Goal: Task Accomplishment & Management: Use online tool/utility

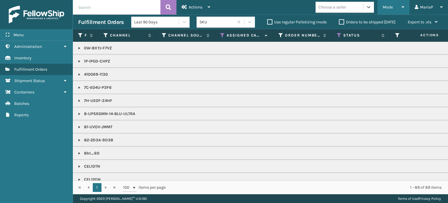
scroll to position [233, 0]
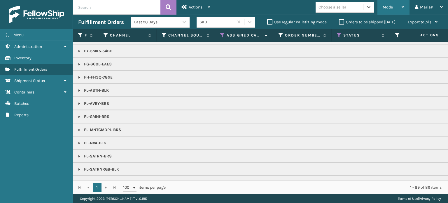
click at [392, 5] on span "Mode" at bounding box center [388, 7] width 10 height 5
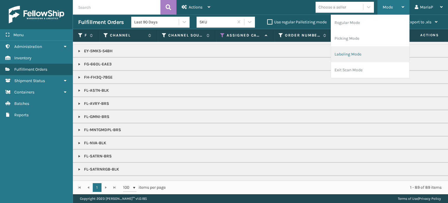
click at [360, 57] on li "Labeling Mode" at bounding box center [370, 54] width 78 height 16
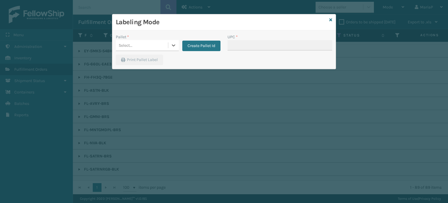
click at [134, 44] on div "Select..." at bounding box center [142, 46] width 52 height 10
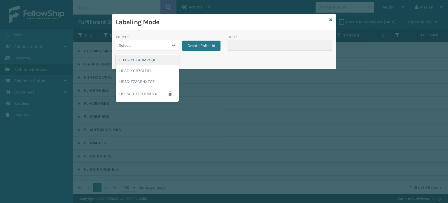
click at [173, 57] on div "FDXG-YHEABM2HOE" at bounding box center [147, 60] width 63 height 11
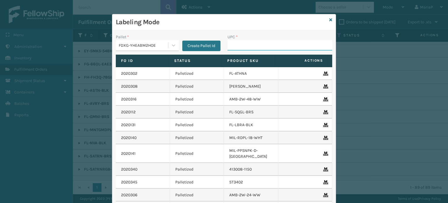
click at [245, 46] on input "UPC *" at bounding box center [279, 45] width 105 height 10
click at [242, 46] on input "UPC *" at bounding box center [279, 45] width 105 height 10
type input "GEN-AB-C-[GEOGRAPHIC_DATA]"
click at [329, 20] on icon at bounding box center [330, 20] width 3 height 4
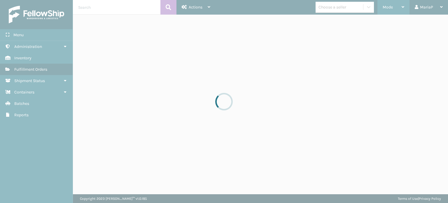
click at [387, 11] on div "Mode" at bounding box center [394, 7] width 22 height 15
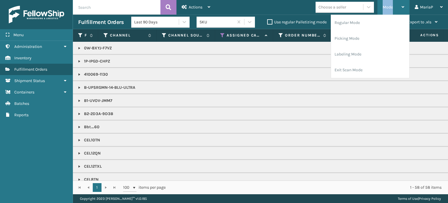
click at [388, 9] on span "Mode" at bounding box center [388, 7] width 10 height 5
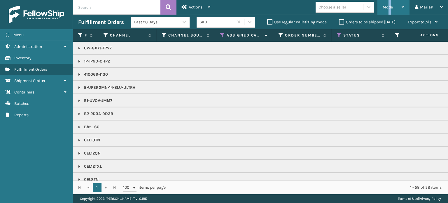
click at [390, 10] on div "Mode" at bounding box center [394, 7] width 22 height 15
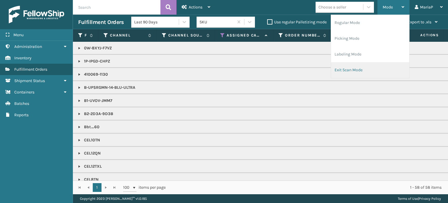
click at [349, 69] on li "Exit Scan Mode" at bounding box center [370, 70] width 78 height 16
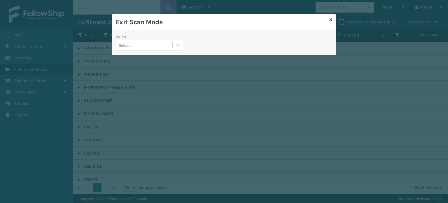
click at [147, 48] on div "Select..." at bounding box center [144, 46] width 57 height 10
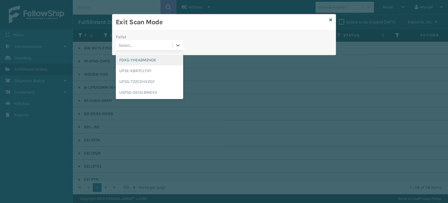
click at [147, 59] on div "FDXG-YHEABM2HOE" at bounding box center [149, 60] width 67 height 11
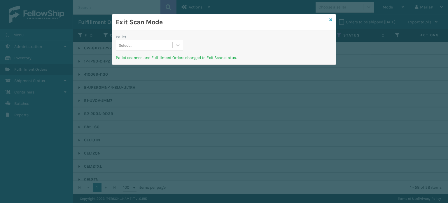
click at [331, 20] on icon at bounding box center [330, 20] width 3 height 4
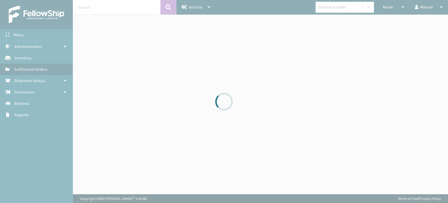
click at [390, 6] on span "Mode" at bounding box center [388, 7] width 10 height 5
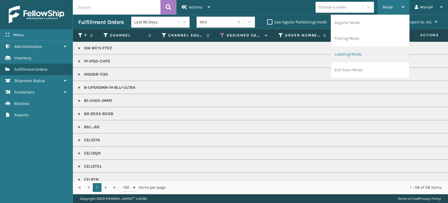
click at [374, 51] on li "Labeling Mode" at bounding box center [370, 54] width 78 height 16
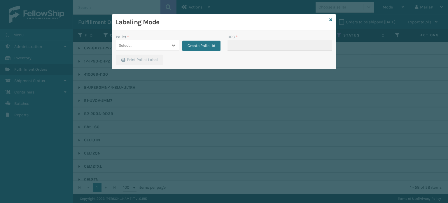
click at [150, 44] on div "Select..." at bounding box center [142, 46] width 52 height 10
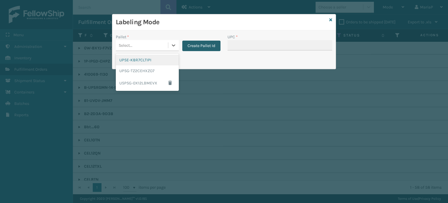
click at [207, 45] on button "Create Pallet Id" at bounding box center [201, 46] width 38 height 10
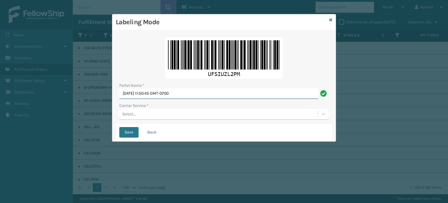
click at [195, 95] on input "[DATE] 11:50:45 GMT-0700" at bounding box center [218, 93] width 199 height 10
paste input "EDZ562173"
type input "FEDZ562173"
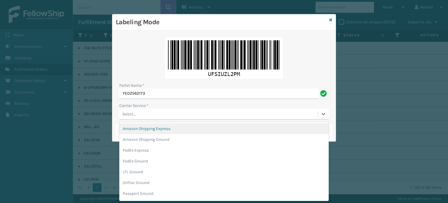
click at [149, 117] on div "Select..." at bounding box center [218, 114] width 199 height 10
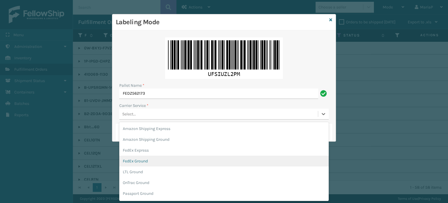
click at [148, 162] on div "FedEx Ground" at bounding box center [223, 160] width 209 height 11
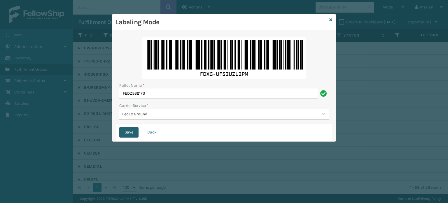
click at [131, 132] on button "Save" at bounding box center [128, 132] width 19 height 10
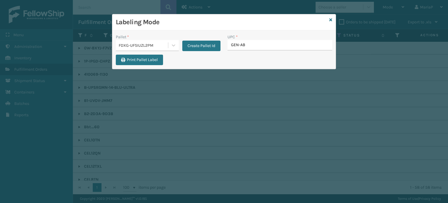
type input "GEN-AB-"
type input "810081962797"
type input "8100819"
type input "8500645"
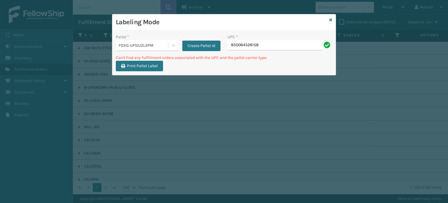
click at [138, 45] on div "FDXG-UFSIUZL2PM" at bounding box center [144, 45] width 50 height 6
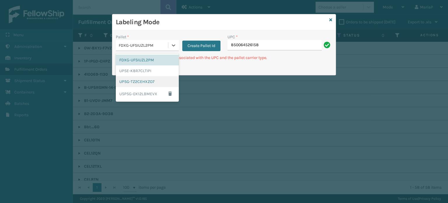
drag, startPoint x: 147, startPoint y: 82, endPoint x: 222, endPoint y: 58, distance: 79.1
click at [148, 82] on div "UPSG-TZ2CEHXZO7" at bounding box center [147, 81] width 63 height 11
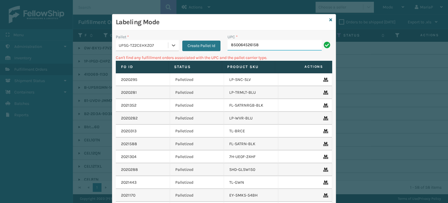
click at [250, 49] on input "850064526158" at bounding box center [274, 45] width 94 height 10
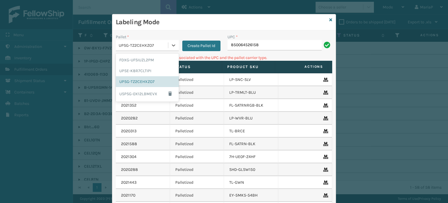
click at [148, 42] on div "UPSG-TZ2CEHXZO7" at bounding box center [142, 46] width 52 height 10
click at [151, 59] on div "FDXG-UFSIUZL2PM" at bounding box center [147, 60] width 63 height 11
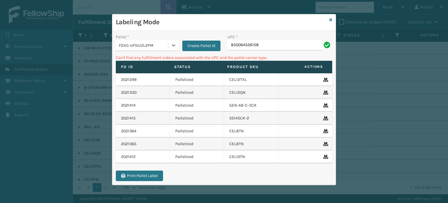
click at [284, 37] on div "UPC *" at bounding box center [279, 37] width 105 height 6
click at [283, 42] on input "850064526158" at bounding box center [274, 45] width 94 height 10
click at [274, 49] on input "850064526158" at bounding box center [274, 45] width 94 height 10
click at [273, 49] on input "850064526158" at bounding box center [274, 45] width 94 height 10
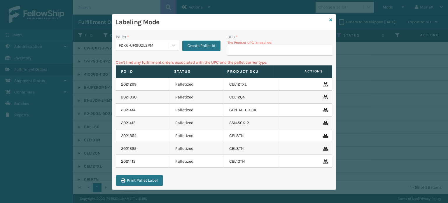
click at [329, 19] on icon at bounding box center [330, 20] width 3 height 4
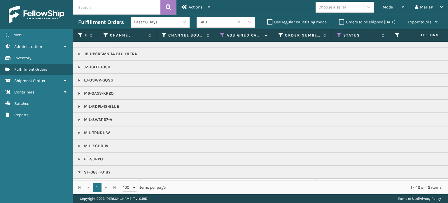
scroll to position [204, 0]
click at [80, 106] on link at bounding box center [79, 106] width 5 height 5
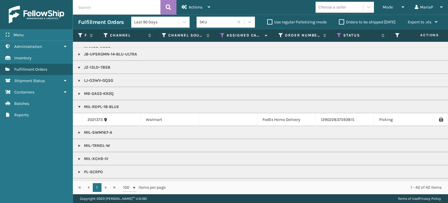
click at [80, 106] on link at bounding box center [79, 106] width 5 height 5
click at [392, 7] on span "Mode" at bounding box center [388, 7] width 10 height 5
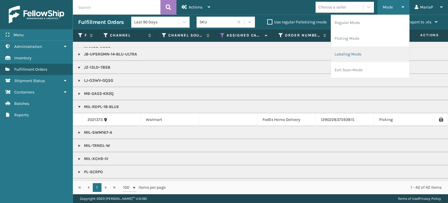
click at [353, 53] on li "Labeling Mode" at bounding box center [370, 54] width 78 height 16
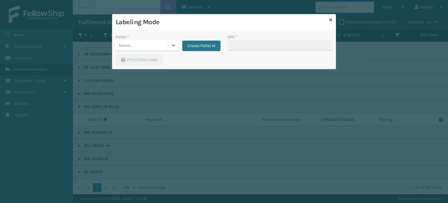
drag, startPoint x: 156, startPoint y: 42, endPoint x: 154, endPoint y: 48, distance: 5.5
click at [156, 42] on div "Select..." at bounding box center [142, 46] width 52 height 10
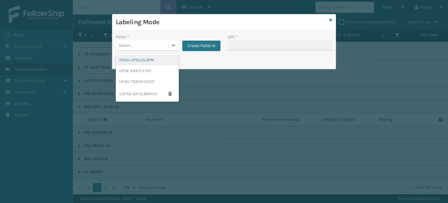
click at [147, 62] on div "FDXG-UFSIUZL2PM" at bounding box center [147, 60] width 63 height 11
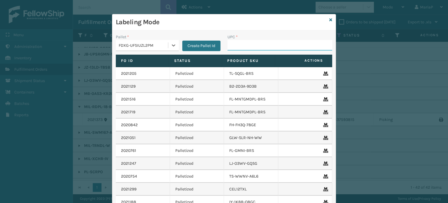
drag, startPoint x: 235, startPoint y: 41, endPoint x: 237, endPoint y: 43, distance: 3.7
click at [235, 41] on input "UPC *" at bounding box center [279, 45] width 105 height 10
click at [236, 177] on td "TS-WWNV-A6L6" at bounding box center [251, 176] width 54 height 13
drag, startPoint x: 251, startPoint y: 36, endPoint x: 250, endPoint y: 40, distance: 3.6
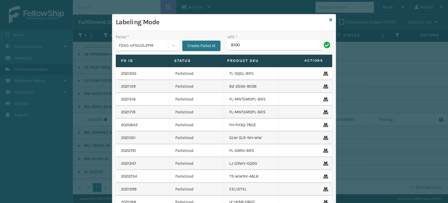
click at [251, 36] on div "UPC *" at bounding box center [279, 37] width 105 height 6
click at [250, 40] on input "8100" at bounding box center [274, 45] width 94 height 10
click at [248, 42] on input "8100" at bounding box center [274, 45] width 94 height 10
type input "810090932316"
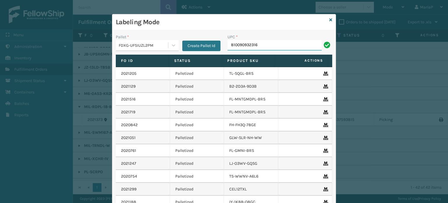
click at [258, 44] on input "810090932316" at bounding box center [274, 45] width 94 height 10
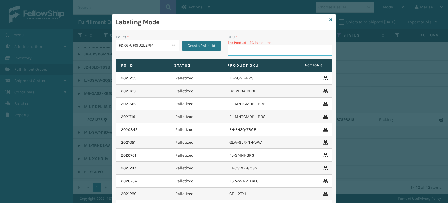
click at [263, 46] on input "UPC *" at bounding box center [279, 50] width 105 height 10
drag, startPoint x: 263, startPoint y: 46, endPoint x: 259, endPoint y: 51, distance: 6.0
click at [262, 49] on input "UPC *" at bounding box center [279, 50] width 105 height 10
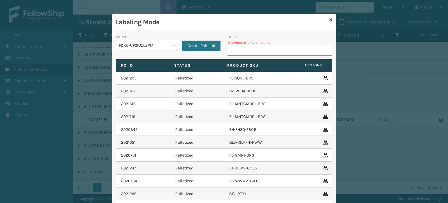
click at [259, 51] on input "UPC *" at bounding box center [279, 50] width 105 height 10
click at [254, 50] on input "UPC *" at bounding box center [279, 50] width 105 height 10
click at [254, 49] on input "UPC *" at bounding box center [279, 50] width 105 height 10
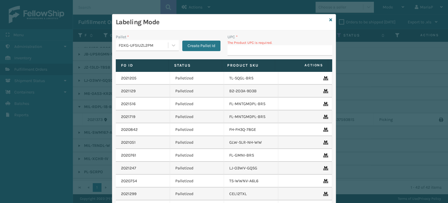
drag, startPoint x: 297, startPoint y: 21, endPoint x: 295, endPoint y: 26, distance: 5.4
click at [297, 21] on h3 "Labeling Mode" at bounding box center [221, 22] width 211 height 9
click at [242, 52] on input "UPC *" at bounding box center [279, 50] width 105 height 10
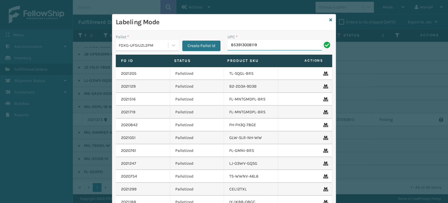
type input "853913008119."
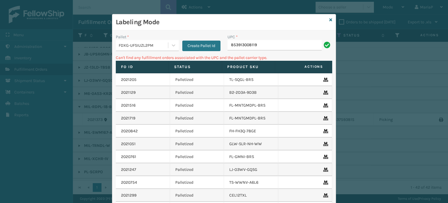
type input "853913008119"
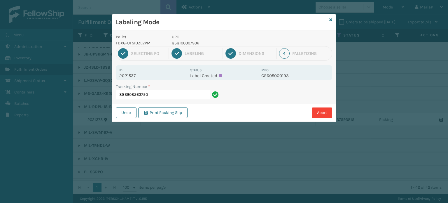
type input "883608263750"
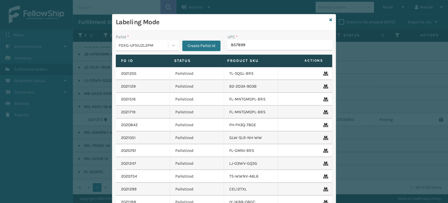
type input "8578990"
type input "857899006565"
type input "85001248675"
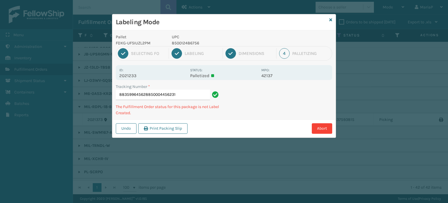
type input "883599645628850004456231"
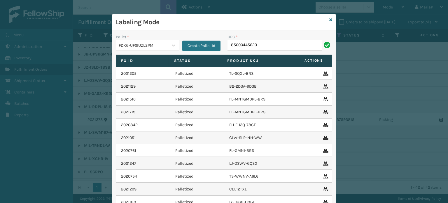
type input "850004456231"
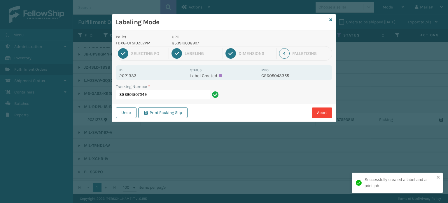
drag, startPoint x: 242, startPoint y: 52, endPoint x: 405, endPoint y: 143, distance: 186.8
click at [255, 60] on div "1 Selecting FO 2 Labeling 3 Dimensions 4 Palletizing" at bounding box center [224, 53] width 216 height 15
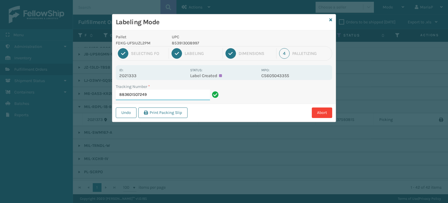
click at [160, 95] on input "883601507249" at bounding box center [163, 95] width 94 height 10
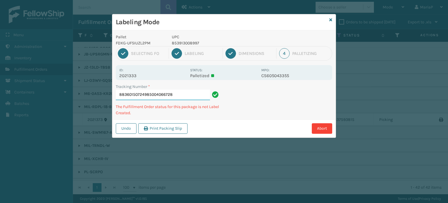
type input "883601507249850040667288"
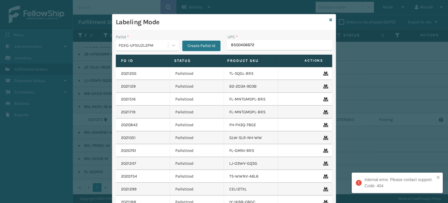
type input "85004066728"
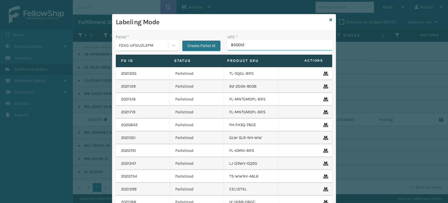
type input "8500124"
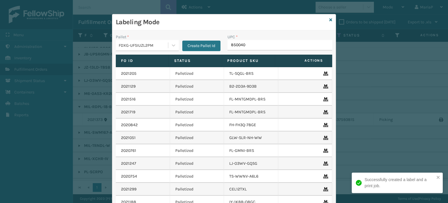
type input "8500406"
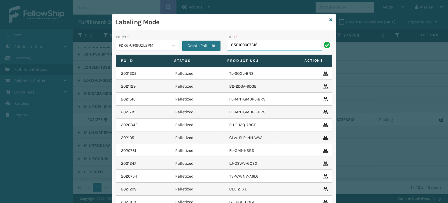
type input "858100007616"
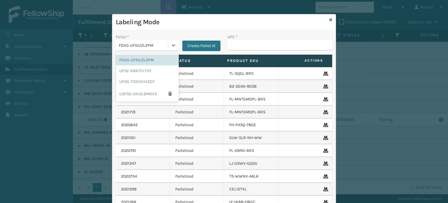
drag, startPoint x: 152, startPoint y: 40, endPoint x: 163, endPoint y: 54, distance: 17.7
click at [153, 40] on div "FDXG-UFSIUZL2PM" at bounding box center [147, 45] width 63 height 11
drag, startPoint x: 145, startPoint y: 83, endPoint x: 178, endPoint y: 71, distance: 36.0
click at [145, 83] on div "UPSG-TZ2CEHXZO7" at bounding box center [147, 81] width 63 height 11
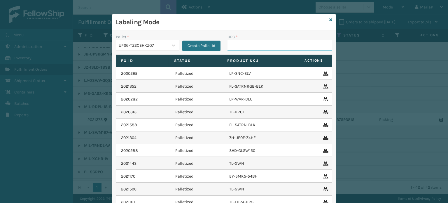
drag, startPoint x: 243, startPoint y: 49, endPoint x: 243, endPoint y: 45, distance: 3.9
click at [243, 49] on input "UPC *" at bounding box center [279, 45] width 105 height 10
type input "84098512431"
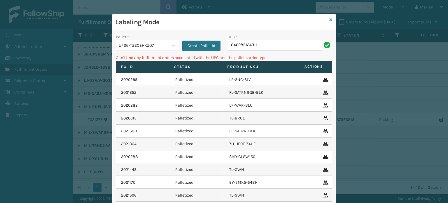
click at [329, 20] on icon at bounding box center [330, 20] width 3 height 4
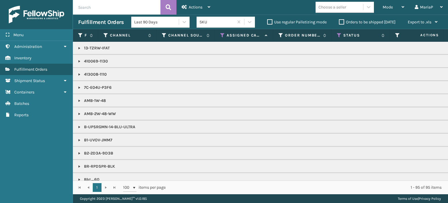
click at [342, 9] on div "Choose a seller" at bounding box center [332, 7] width 28 height 6
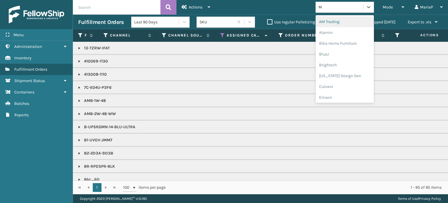
type input "MI"
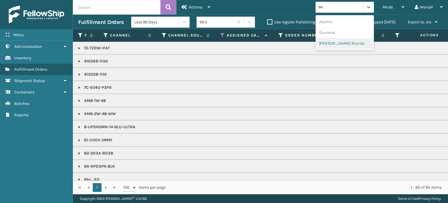
click at [350, 41] on div "[PERSON_NAME] Brands" at bounding box center [345, 43] width 58 height 11
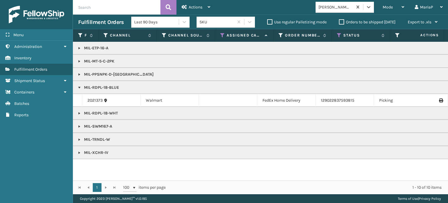
click at [78, 152] on link at bounding box center [79, 152] width 5 height 5
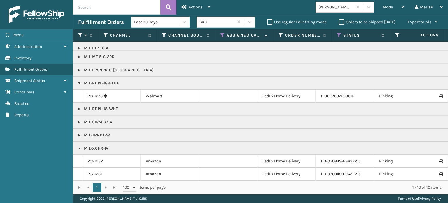
scroll to position [8, 0]
click at [96, 158] on link "2021232" at bounding box center [94, 161] width 15 height 6
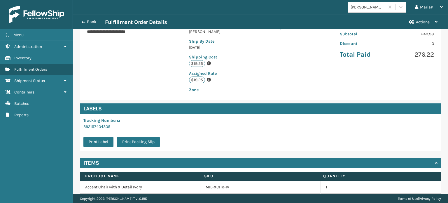
scroll to position [141, 0]
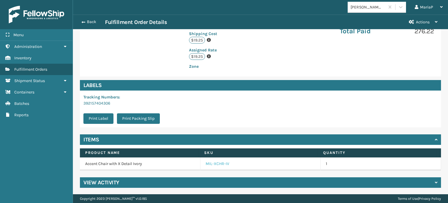
click at [214, 164] on link "MIL-XCHR-IV" at bounding box center [218, 164] width 24 height 6
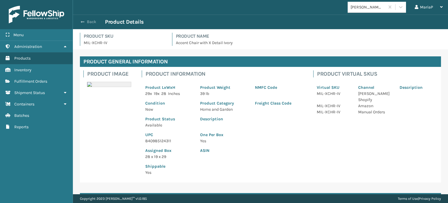
click at [81, 20] on span "button" at bounding box center [82, 22] width 3 height 4
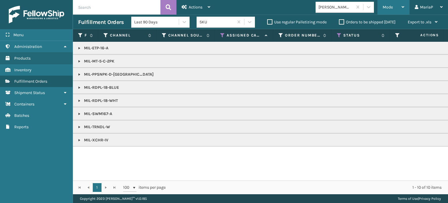
click at [390, 6] on span "Mode" at bounding box center [388, 7] width 10 height 5
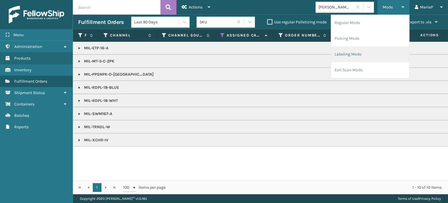
click at [371, 49] on li "Labeling Mode" at bounding box center [370, 54] width 78 height 16
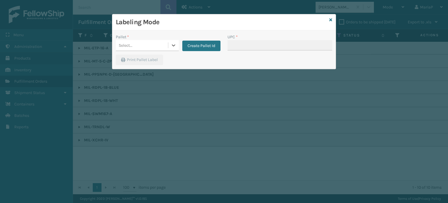
click at [150, 45] on div "Select..." at bounding box center [142, 46] width 52 height 10
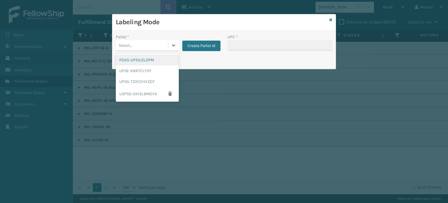
click at [153, 60] on div "FDXG-UFSIUZL2PM" at bounding box center [147, 60] width 63 height 11
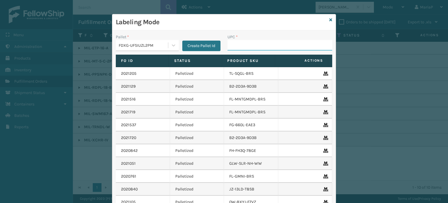
drag, startPoint x: 254, startPoint y: 48, endPoint x: 256, endPoint y: 45, distance: 3.4
click at [254, 48] on input "UPC *" at bounding box center [279, 45] width 105 height 10
type input "84098512431"
type input "8409851"
click at [145, 44] on div "FDXG-UFSIUZL2PM" at bounding box center [144, 45] width 50 height 6
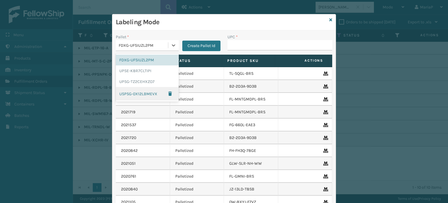
click at [136, 94] on div "USPSG-0X12LBMEVX" at bounding box center [147, 93] width 63 height 13
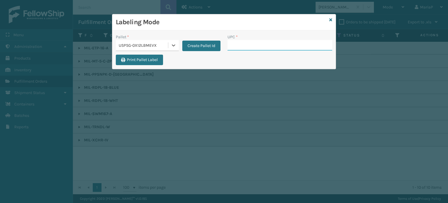
click at [247, 46] on input "UPC *" at bounding box center [279, 45] width 105 height 10
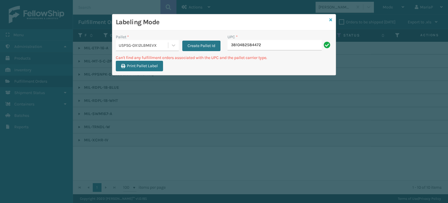
click at [330, 18] on div "Labeling Mode Pallet * USPSG-0X12LBMEVX Create Pallet Id UPC * 3810482584472 Ca…" at bounding box center [224, 44] width 224 height 61
click at [332, 21] on icon at bounding box center [330, 20] width 3 height 4
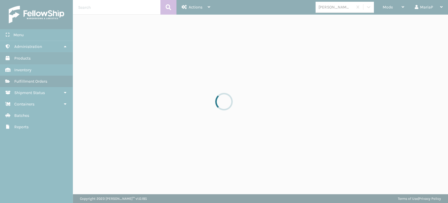
click at [337, 7] on div "[PERSON_NAME] Brands" at bounding box center [335, 7] width 35 height 6
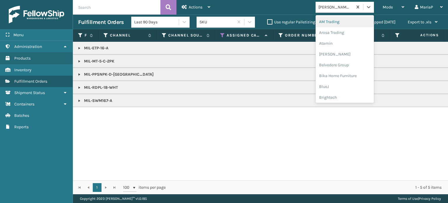
type input "PL"
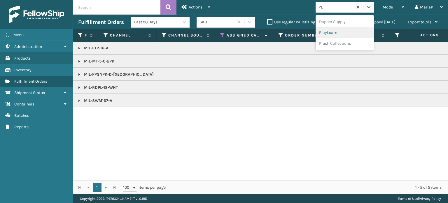
click at [337, 31] on div "PlayLearn" at bounding box center [345, 32] width 58 height 11
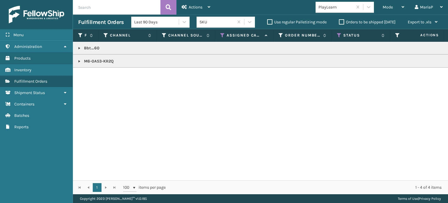
click at [78, 60] on link at bounding box center [79, 61] width 5 height 5
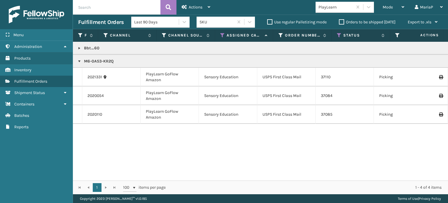
copy tbody "M6-0A53"
drag, startPoint x: 390, startPoint y: 8, endPoint x: 393, endPoint y: 22, distance: 15.2
click at [391, 7] on span "Mode" at bounding box center [388, 7] width 10 height 5
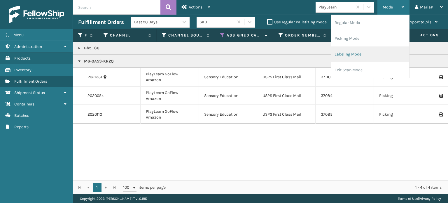
click at [365, 56] on li "Labeling Mode" at bounding box center [370, 54] width 78 height 16
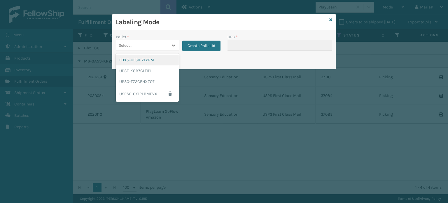
click at [152, 43] on div "Select..." at bounding box center [142, 46] width 52 height 10
click at [141, 83] on div "UPSG-TZ2CEHXZO7" at bounding box center [147, 81] width 63 height 11
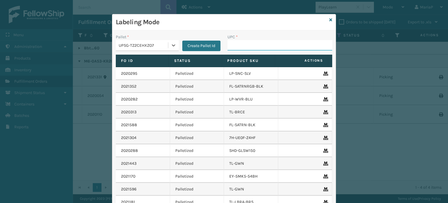
click at [246, 48] on input "UPC *" at bounding box center [279, 45] width 105 height 10
click at [138, 49] on div "UPSG-TZ2CEHXZO7" at bounding box center [142, 46] width 52 height 10
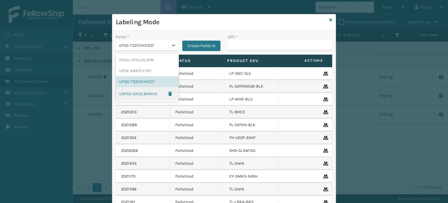
click at [132, 93] on div "USPSG-0X12LBMEVX" at bounding box center [147, 93] width 63 height 13
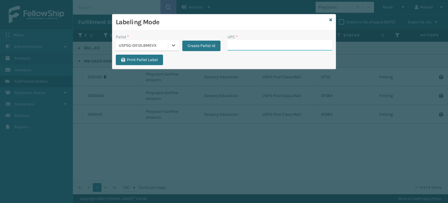
click at [234, 45] on input "UPC *" at bounding box center [279, 45] width 105 height 10
paste input "M6-0A53"
type input "M6-0A53"
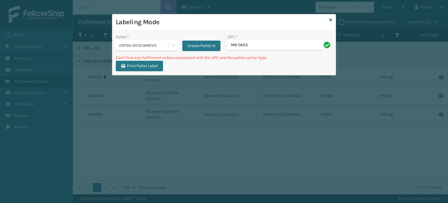
click at [255, 45] on input "M6-0A53" at bounding box center [274, 45] width 94 height 10
type input "M6-0A53-KR2Q"
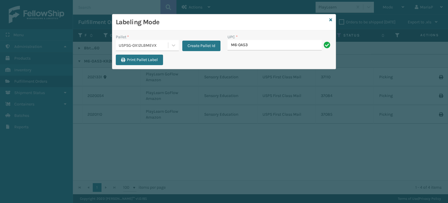
type input "M6-0A53"
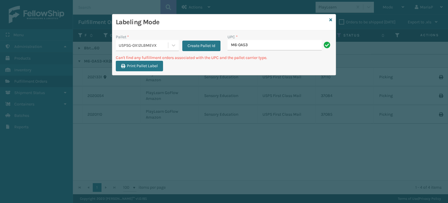
click at [271, 49] on input "M6-0A53" at bounding box center [274, 45] width 94 height 10
type input "M6-0A53-KR2Q"
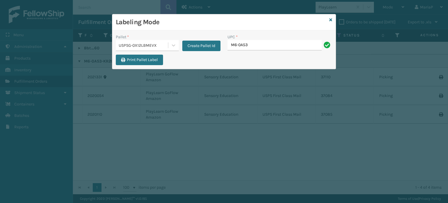
click at [268, 51] on div "UPC * M6-0A53" at bounding box center [280, 44] width 112 height 21
click at [266, 49] on input "M6-0A53" at bounding box center [274, 45] width 94 height 10
type input "M6-0A53-KR2Q"
click at [190, 43] on button "Create Pallet Id" at bounding box center [201, 46] width 38 height 10
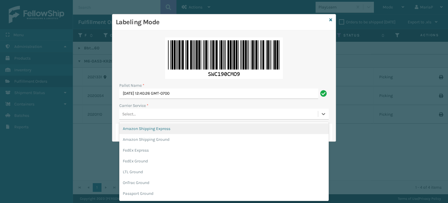
click at [167, 115] on div "Select..." at bounding box center [218, 114] width 199 height 10
click at [194, 91] on input "[DATE] 12:40:26 GMT-0700" at bounding box center [218, 93] width 199 height 10
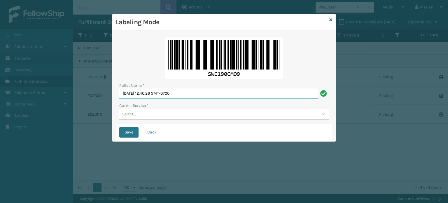
click at [194, 91] on input "[DATE] 12:40:26 GMT-0700" at bounding box center [218, 93] width 199 height 10
paste input "UPSP001752791"
type input "UPSP001752791"
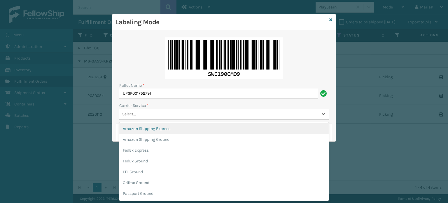
click at [129, 113] on div "Select..." at bounding box center [129, 114] width 14 height 6
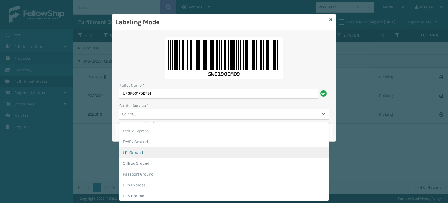
scroll to position [29, 0]
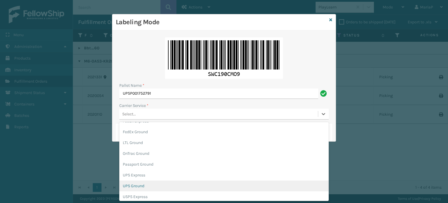
click at [143, 185] on div "UPS Ground" at bounding box center [223, 185] width 209 height 11
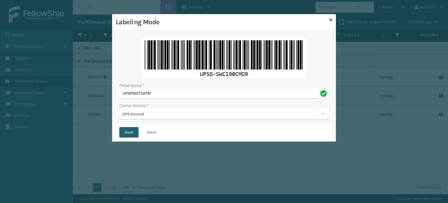
click at [132, 129] on button "Save" at bounding box center [128, 132] width 19 height 10
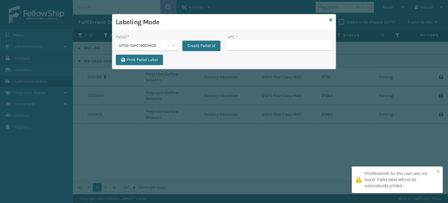
drag, startPoint x: 327, startPoint y: 18, endPoint x: 338, endPoint y: 18, distance: 10.8
click at [327, 18] on div "Labeling Mode" at bounding box center [223, 22] width 223 height 16
click at [331, 19] on icon at bounding box center [330, 20] width 3 height 4
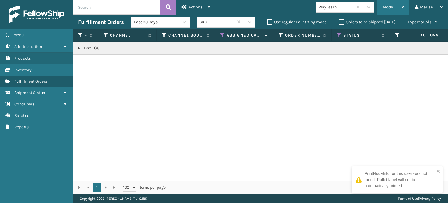
click at [391, 7] on span "Mode" at bounding box center [388, 7] width 10 height 5
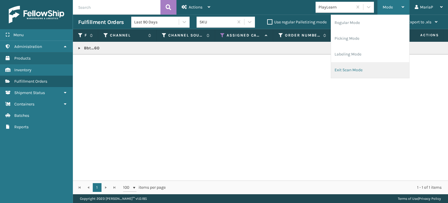
click at [349, 72] on li "Exit Scan Mode" at bounding box center [370, 70] width 78 height 16
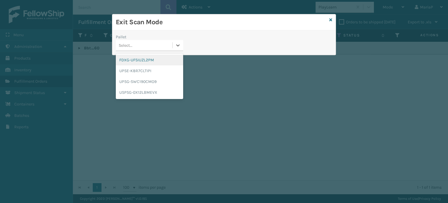
click at [128, 45] on div "Select..." at bounding box center [126, 45] width 14 height 6
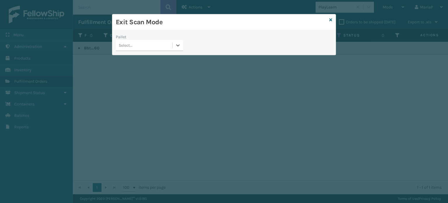
click at [150, 39] on div "Pallet" at bounding box center [149, 37] width 67 height 6
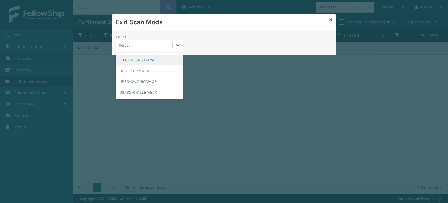
click at [160, 41] on div "Select..." at bounding box center [144, 46] width 57 height 10
click at [148, 80] on div "UPSG-SWC190CMO9" at bounding box center [149, 81] width 67 height 11
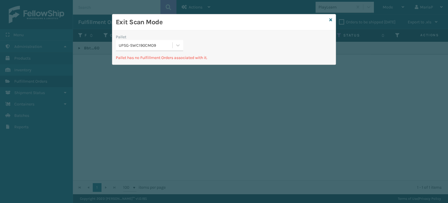
click at [333, 19] on div "Exit Scan Mode" at bounding box center [223, 22] width 223 height 16
click at [330, 20] on icon at bounding box center [330, 20] width 3 height 4
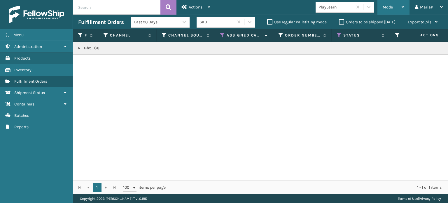
drag, startPoint x: 389, startPoint y: 10, endPoint x: 390, endPoint y: 14, distance: 4.1
click at [390, 9] on div "Mode" at bounding box center [394, 7] width 22 height 15
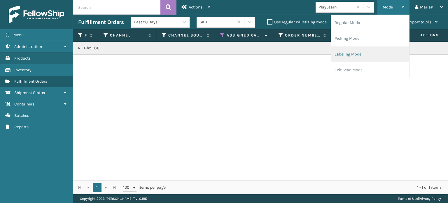
click at [362, 53] on li "Labeling Mode" at bounding box center [370, 54] width 78 height 16
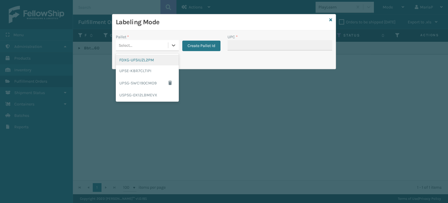
drag, startPoint x: 146, startPoint y: 45, endPoint x: 150, endPoint y: 56, distance: 10.7
click at [147, 45] on div "Select..." at bounding box center [142, 46] width 52 height 10
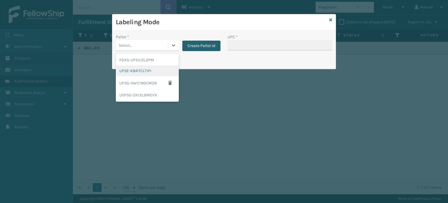
click at [202, 46] on button "Create Pallet Id" at bounding box center [201, 46] width 38 height 10
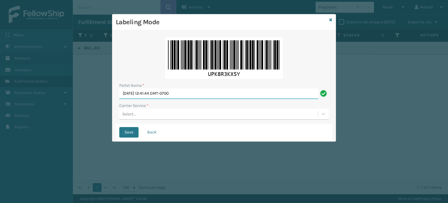
click at [194, 97] on input "[DATE] 12:41:44 GMT-0700" at bounding box center [218, 93] width 199 height 10
click at [193, 96] on input "[DATE] 12:41:44 GMT-0700" at bounding box center [218, 93] width 199 height 10
paste input "UPSP001752791"
type input "UPSP001752791"
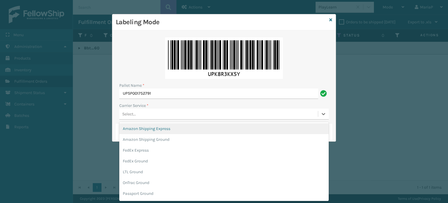
click at [139, 119] on div "Select..." at bounding box center [223, 113] width 209 height 11
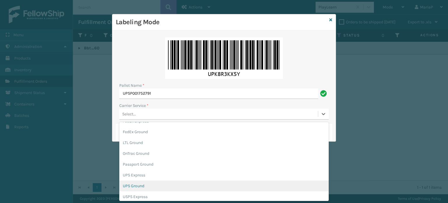
click at [146, 184] on div "UPS Ground" at bounding box center [223, 185] width 209 height 11
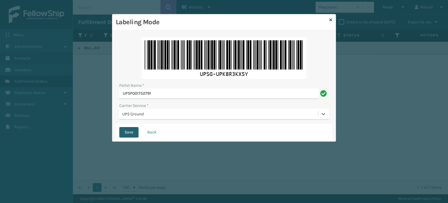
click at [133, 135] on button "Save" at bounding box center [128, 132] width 19 height 10
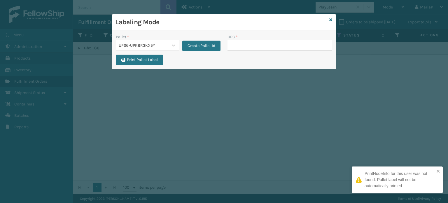
click at [146, 43] on div "UPSG-UPK8R3KX5Y" at bounding box center [144, 45] width 50 height 6
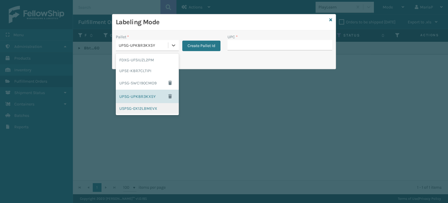
click at [142, 108] on div "USPSG-0X12LBMEVX" at bounding box center [147, 108] width 63 height 11
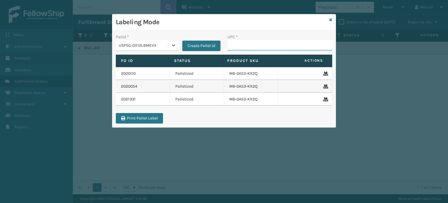
click at [250, 45] on input "UPC *" at bounding box center [279, 45] width 105 height 10
type input "Bbt_60"
click at [164, 45] on div "USPSG-0X12LBMEVX" at bounding box center [144, 45] width 50 height 6
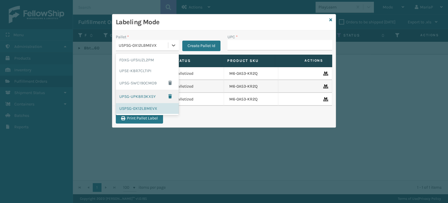
click at [149, 98] on div "UPSG-UPK8R3KX5Y" at bounding box center [147, 96] width 63 height 13
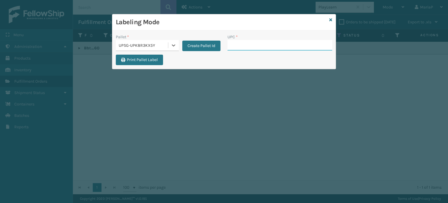
click at [269, 44] on input "UPC *" at bounding box center [279, 45] width 105 height 10
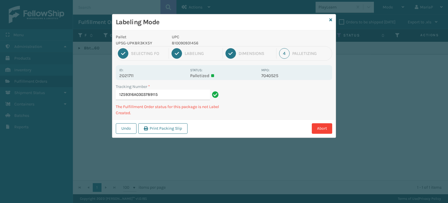
click at [180, 43] on p "810090931456" at bounding box center [215, 43] width 86 height 6
copy p "810090931456"
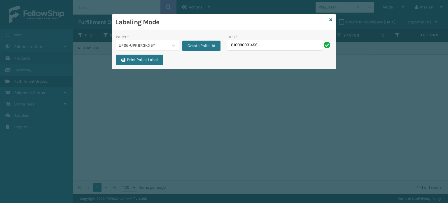
type input "810090931456"
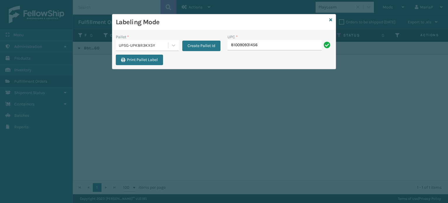
type input "810090931456"
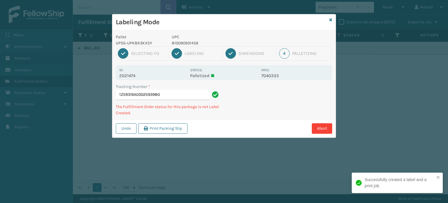
type input "1Z59316A0302593980810090931456"
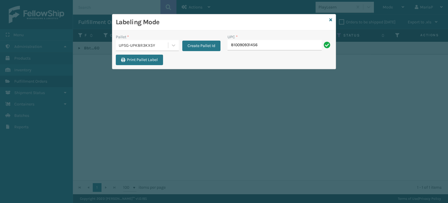
type input "810090931456"
click at [232, 45] on input "UPC *" at bounding box center [279, 45] width 105 height 10
type input "0688"
type input "0688880"
click at [235, 41] on input "UPC *" at bounding box center [279, 45] width 105 height 10
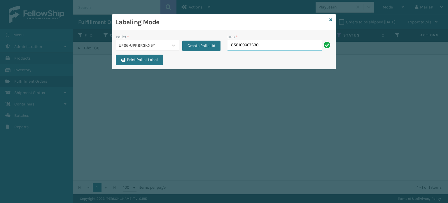
type input "858100007630"
type input "85810000792"
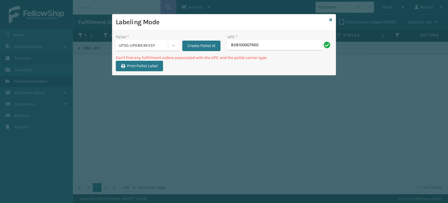
type input "858100007920"
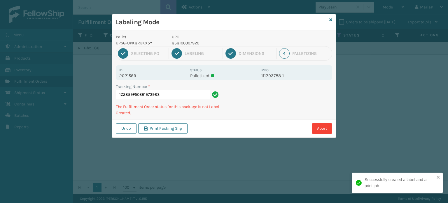
click at [185, 43] on p "858100007920" at bounding box center [215, 43] width 86 height 6
copy p "858100007920"
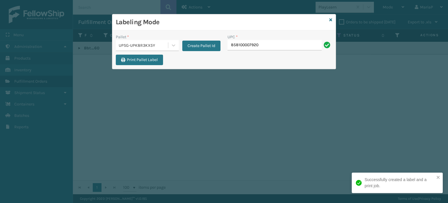
type input "858100007920"
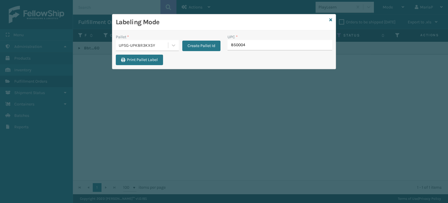
type input "8500044"
type input "850004"
type input "857899006459"
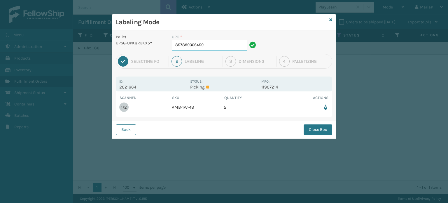
click at [201, 45] on input "857899006459" at bounding box center [210, 45] width 76 height 10
click at [327, 132] on button "Close Box" at bounding box center [318, 129] width 29 height 10
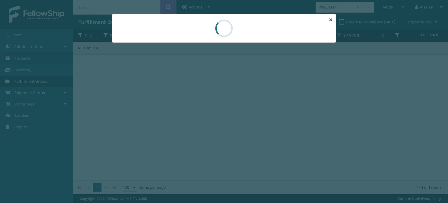
click at [329, 133] on div at bounding box center [224, 101] width 448 height 203
drag, startPoint x: 329, startPoint y: 133, endPoint x: 419, endPoint y: 191, distance: 107.1
click at [349, 143] on div at bounding box center [224, 101] width 448 height 203
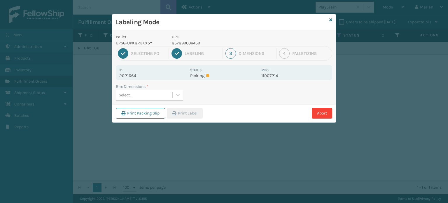
click at [151, 100] on div "Select..." at bounding box center [149, 95] width 67 height 11
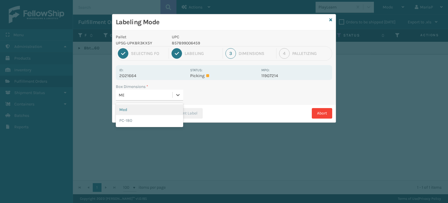
type input "MED"
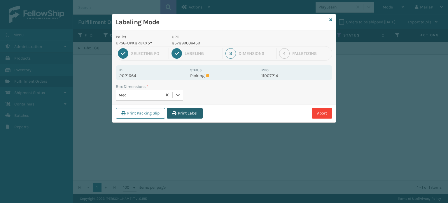
click at [182, 110] on button "Print Label" at bounding box center [185, 113] width 36 height 10
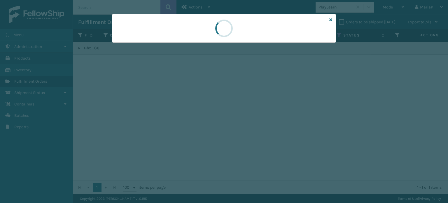
click at [182, 110] on div at bounding box center [224, 101] width 448 height 203
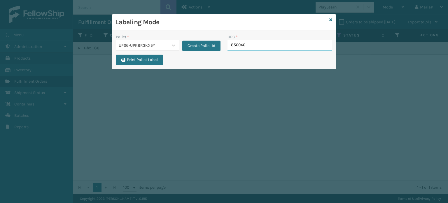
type input "8500406"
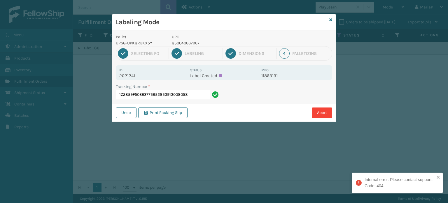
drag, startPoint x: 161, startPoint y: 95, endPoint x: 202, endPoint y: 101, distance: 41.3
click at [202, 101] on div "Tracking Number * 1Z2859F50393775952853913008058" at bounding box center [168, 93] width 112 height 20
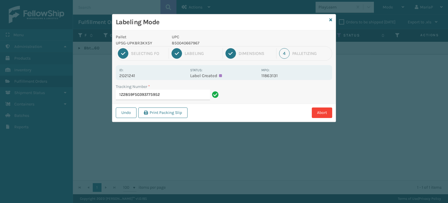
type input "1Z2859F50393775952"
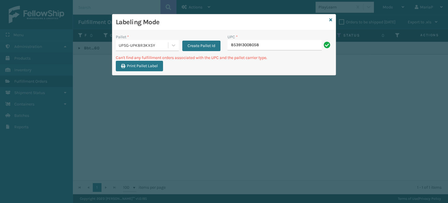
click at [145, 41] on div "UPSG-UPK8R3KX5Y" at bounding box center [142, 46] width 52 height 10
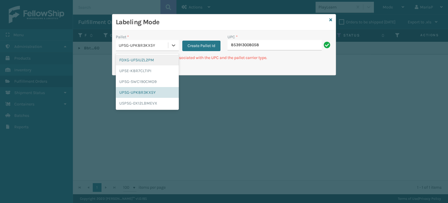
click at [143, 57] on div "FDXG-UFSIUZL2PM" at bounding box center [147, 60] width 63 height 11
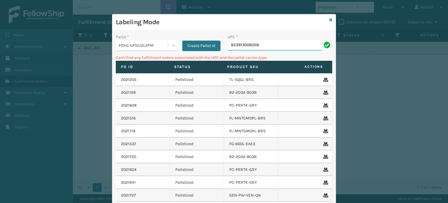
click at [259, 42] on input "853913008058" at bounding box center [274, 45] width 94 height 10
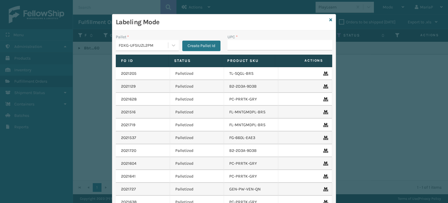
click at [162, 45] on div "FDXG-UFSIUZL2PM" at bounding box center [144, 45] width 50 height 6
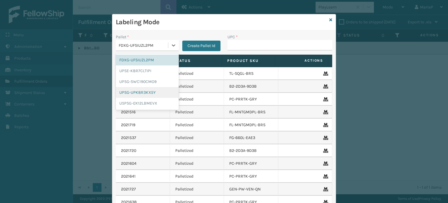
click at [152, 91] on div "UPSG-UPK8R3KX5Y" at bounding box center [147, 92] width 63 height 11
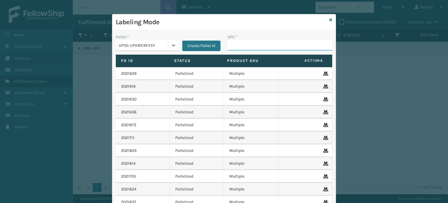
click at [238, 48] on input "UPC *" at bounding box center [279, 45] width 105 height 10
type input "85391300"
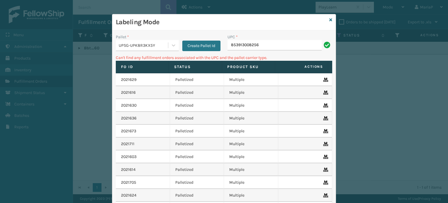
click at [141, 44] on div "UPSG-UPK8R3KX5Y" at bounding box center [144, 45] width 50 height 6
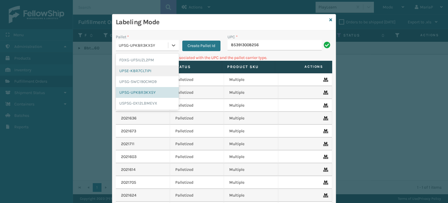
drag, startPoint x: 146, startPoint y: 59, endPoint x: 149, endPoint y: 59, distance: 2.9
click at [146, 59] on div "FDXG-UFSIUZL2PM" at bounding box center [147, 60] width 63 height 11
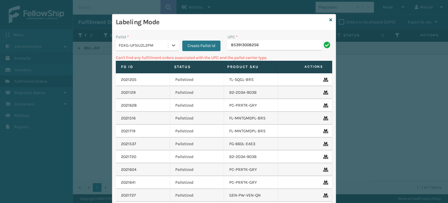
click at [264, 51] on div "UPC * 853913008256" at bounding box center [280, 44] width 112 height 21
click at [263, 44] on input "853913008256" at bounding box center [274, 45] width 94 height 10
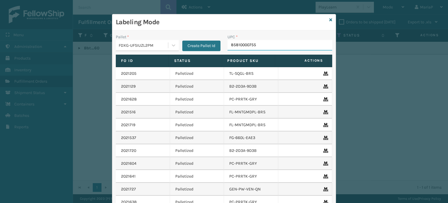
type input "858100007555"
click at [147, 43] on div "FDXG-UFSIUZL2PM" at bounding box center [144, 45] width 50 height 6
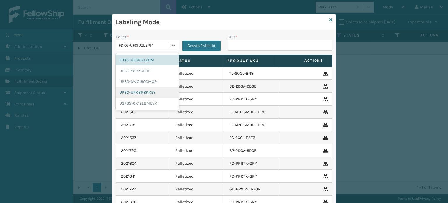
click at [140, 92] on div "UPSG-UPK8R3KX5Y" at bounding box center [147, 92] width 63 height 11
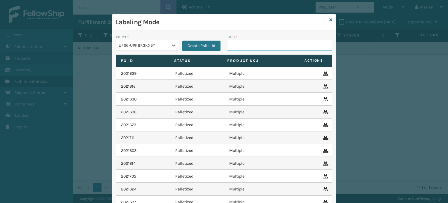
click at [258, 44] on input "UPC *" at bounding box center [279, 45] width 105 height 10
type input "8581000"
click at [329, 20] on icon at bounding box center [330, 20] width 3 height 4
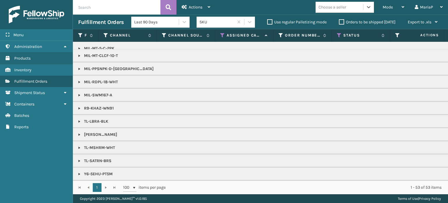
scroll to position [440, 0]
drag, startPoint x: 392, startPoint y: 8, endPoint x: 397, endPoint y: 10, distance: 4.8
click at [394, 7] on div "Mode" at bounding box center [394, 7] width 22 height 15
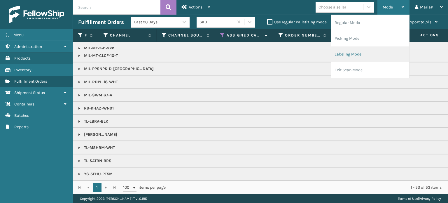
click at [340, 54] on li "Labeling Mode" at bounding box center [370, 54] width 78 height 16
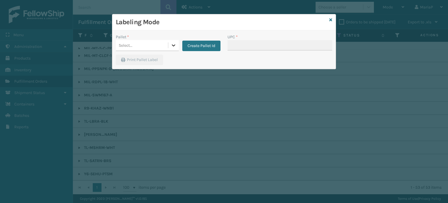
click at [172, 42] on icon at bounding box center [174, 45] width 6 height 6
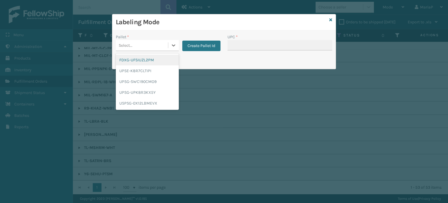
click at [146, 64] on div "FDXG-UFSIUZL2PM" at bounding box center [147, 60] width 63 height 11
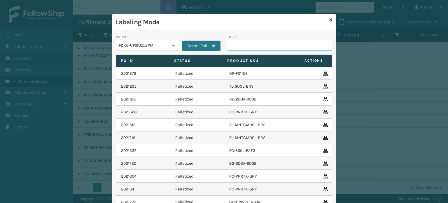
click at [267, 48] on input "UPC *" at bounding box center [279, 45] width 105 height 10
type input "8499860"
type input "8409851"
type input "19"
type input "8048794"
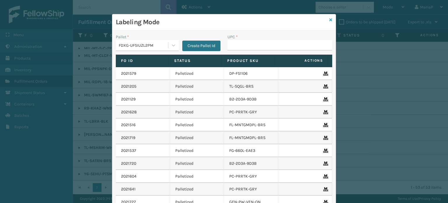
click at [329, 18] on icon at bounding box center [330, 20] width 3 height 4
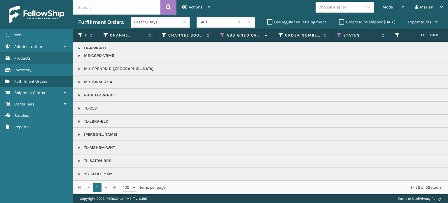
scroll to position [414, 0]
click at [223, 34] on icon at bounding box center [222, 35] width 5 height 5
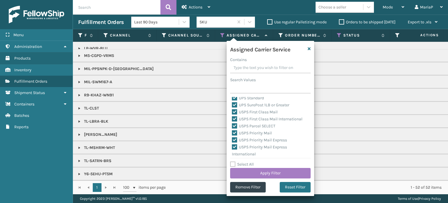
scroll to position [180, 0]
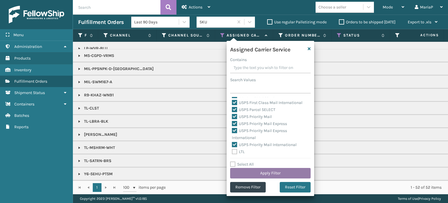
click at [278, 174] on button "Apply Filter" at bounding box center [270, 173] width 80 height 10
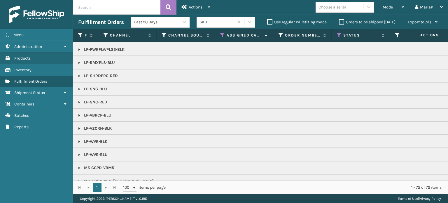
scroll to position [492, 0]
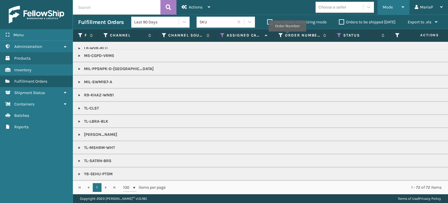
click at [390, 8] on span "Mode" at bounding box center [388, 7] width 10 height 5
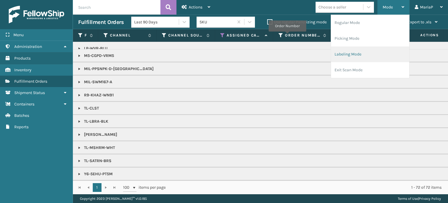
click at [355, 50] on li "Labeling Mode" at bounding box center [370, 54] width 78 height 16
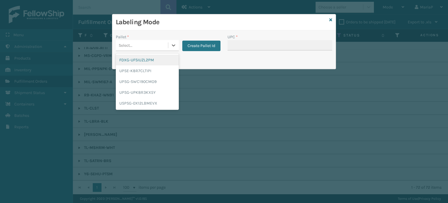
click at [149, 42] on div "Select..." at bounding box center [142, 46] width 52 height 10
click at [148, 90] on div "UPSG-UPK8R3KX5Y" at bounding box center [147, 92] width 63 height 11
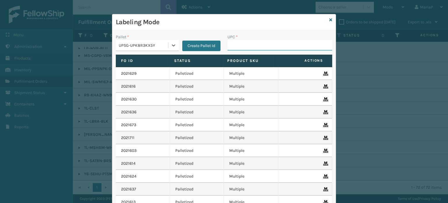
click at [252, 42] on input "UPC *" at bounding box center [279, 45] width 105 height 10
drag, startPoint x: 162, startPoint y: 109, endPoint x: 170, endPoint y: 120, distance: 13.8
click at [255, 47] on input "UPC *" at bounding box center [279, 45] width 105 height 10
type input "8100909"
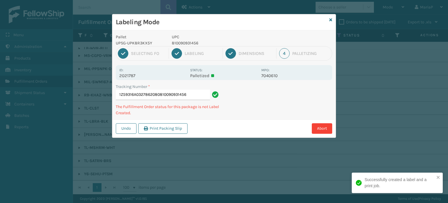
type input "1Z59316A0327862080810090931456"
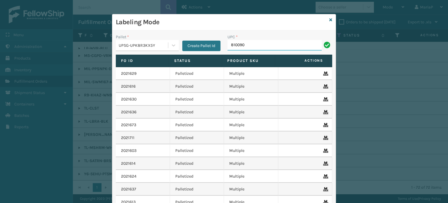
type input "8100909"
type input "850064526219"
type input "0688880"
type input "858100007616"
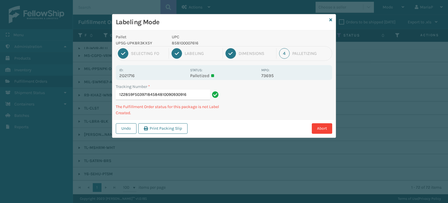
type input "1Z2859F50397184584810090930916"
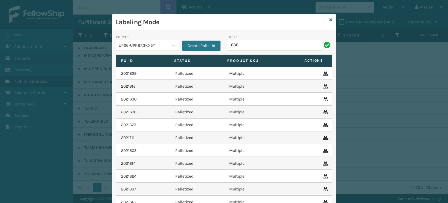
type input "68888027106"
type input "85004038"
click at [272, 21] on h3 "Labeling Mode" at bounding box center [221, 22] width 211 height 9
click at [340, 43] on div "Labeling Mode Pallet * UPSG-UPK8R3KX5Y Create Pallet Id UPC * Fo Id Status Prod…" at bounding box center [224, 101] width 448 height 203
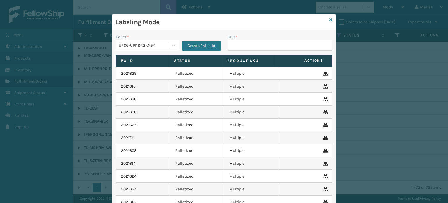
click at [340, 43] on div "Labeling Mode Pallet * UPSG-UPK8R3KX5Y Create Pallet Id UPC * Fo Id Status Prod…" at bounding box center [224, 101] width 448 height 203
click at [126, 48] on div "UPSG-UPK8R3KX5Y" at bounding box center [144, 45] width 50 height 6
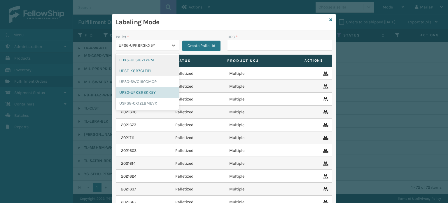
click at [140, 65] on div "FDXG-UFSIUZL2PM" at bounding box center [147, 60] width 63 height 11
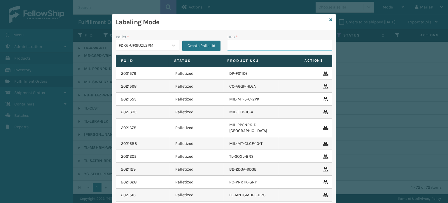
drag, startPoint x: 260, startPoint y: 47, endPoint x: 256, endPoint y: 50, distance: 4.9
click at [260, 47] on input "UPC *" at bounding box center [279, 45] width 105 height 10
type input "850040"
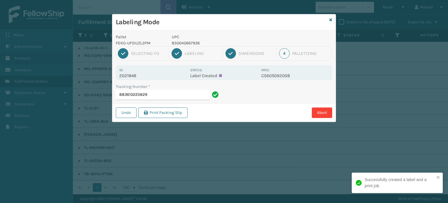
type input "883610225829."
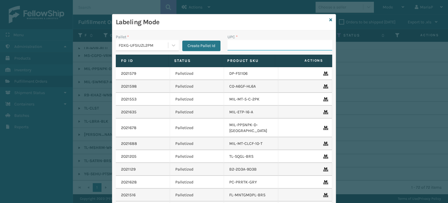
click at [261, 45] on input "UPC *" at bounding box center [279, 45] width 105 height 10
type input "0688887"
type input "8539130"
type input "850040667735"
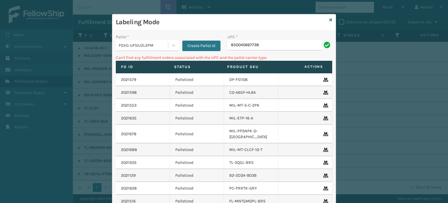
type input "850040667738"
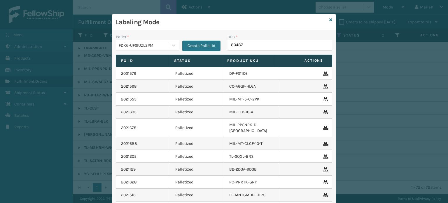
type input "804879"
click at [329, 20] on icon at bounding box center [330, 20] width 3 height 4
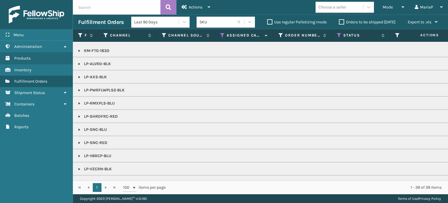
scroll to position [101, 0]
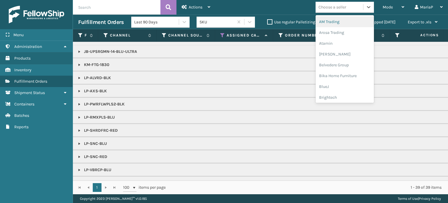
click at [327, 11] on div "Choose a seller" at bounding box center [340, 7] width 48 height 10
type input "LI"
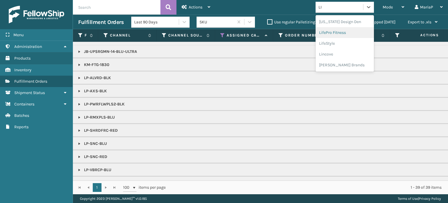
click at [350, 31] on div "LifePro Fitness" at bounding box center [345, 32] width 58 height 11
